Goal: Task Accomplishment & Management: Manage account settings

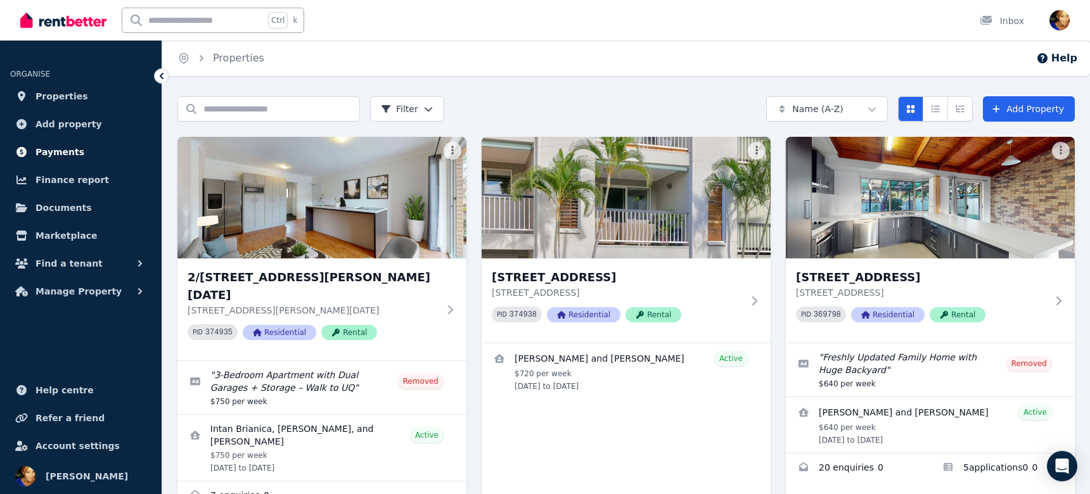
click at [54, 155] on span "Payments" at bounding box center [59, 151] width 49 height 15
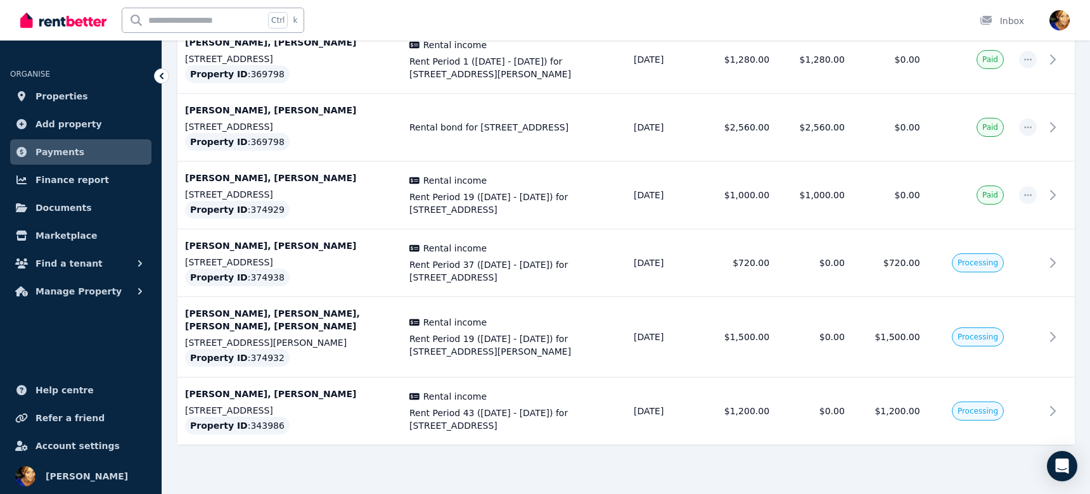
scroll to position [722, 0]
